Goal: Task Accomplishment & Management: Manage account settings

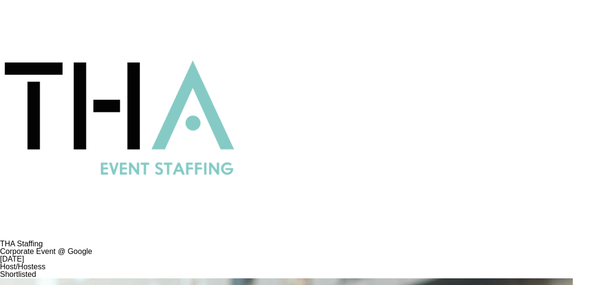
click at [136, 270] on div "Shortlisted" at bounding box center [305, 274] width 611 height 8
drag, startPoint x: 97, startPoint y: 133, endPoint x: 34, endPoint y: 130, distance: 62.5
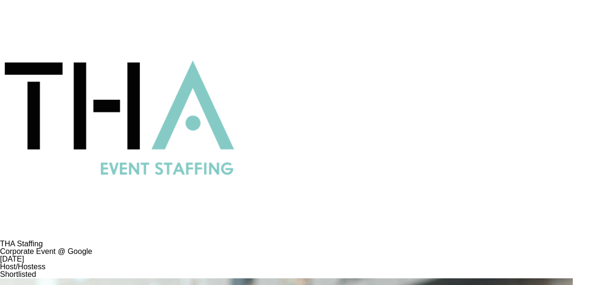
drag, startPoint x: 505, startPoint y: 39, endPoint x: 457, endPoint y: 38, distance: 47.2
copy div "[PERSON_NAME]"
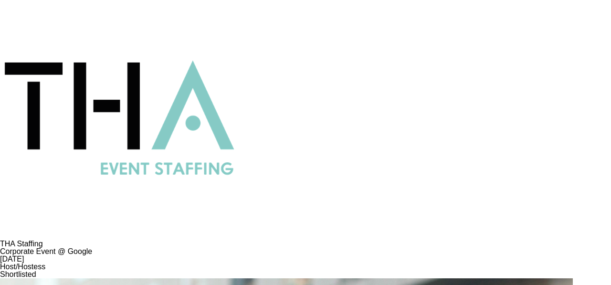
drag, startPoint x: 210, startPoint y: 196, endPoint x: 170, endPoint y: 193, distance: 40.1
copy div "Zineb"
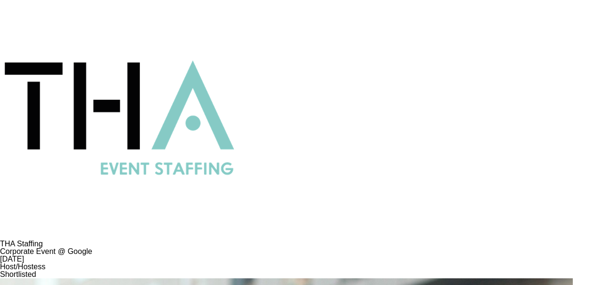
click at [246, 248] on div "Corporate Event @ Google" at bounding box center [305, 252] width 611 height 8
